Goal: Check status: Check status

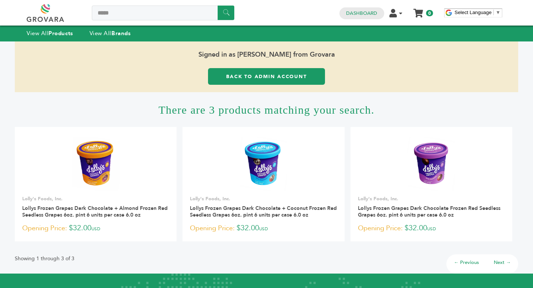
click at [296, 78] on link "Back to Admin Account" at bounding box center [266, 76] width 117 height 17
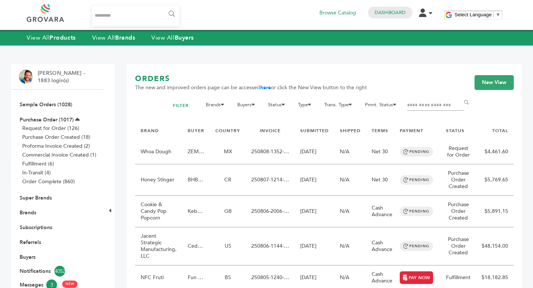
click at [420, 111] on input "Filter by keywords" at bounding box center [435, 105] width 57 height 10
type input "*****"
click at [422, 111] on input "*****" at bounding box center [435, 105] width 57 height 10
